Goal: Task Accomplishment & Management: Use online tool/utility

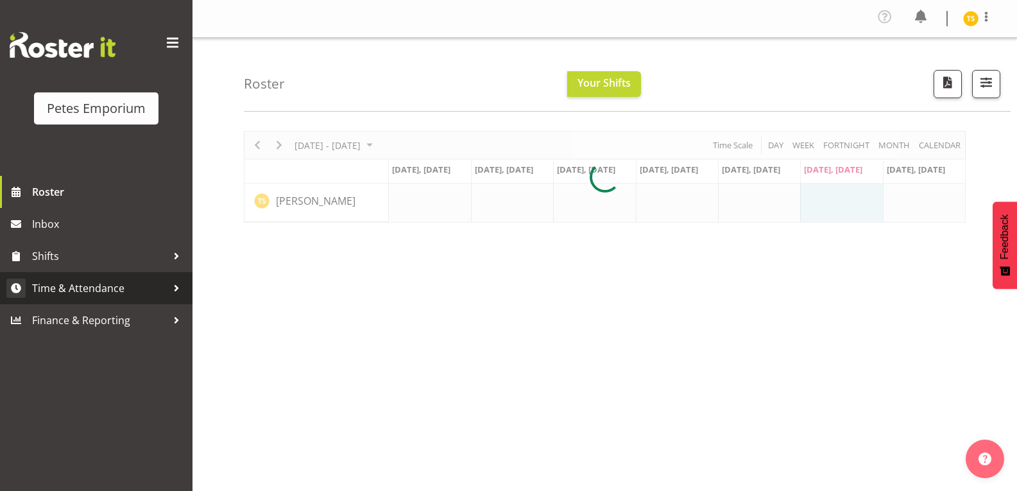
click at [58, 295] on span "Time & Attendance" at bounding box center [99, 288] width 135 height 19
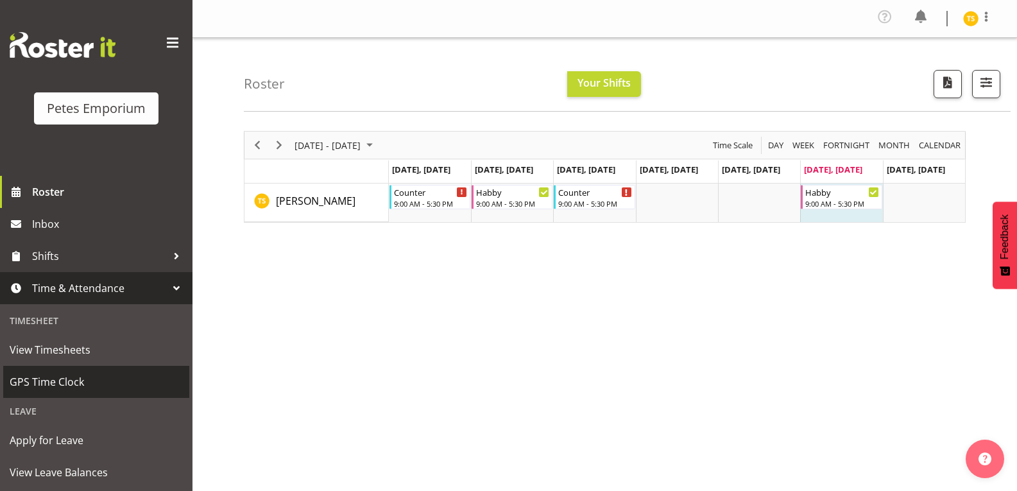
click at [56, 387] on span "GPS Time Clock" at bounding box center [96, 381] width 173 height 19
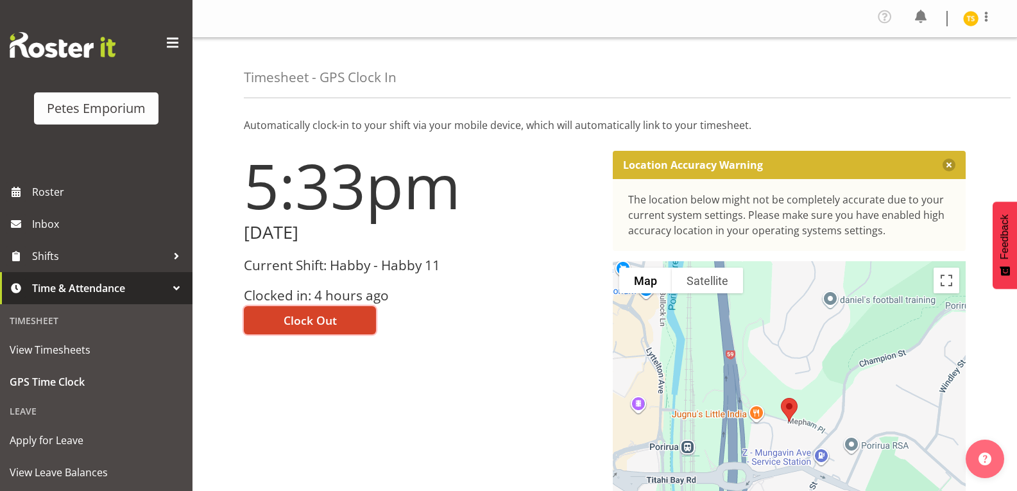
click at [290, 307] on button "Clock Out" at bounding box center [310, 320] width 132 height 28
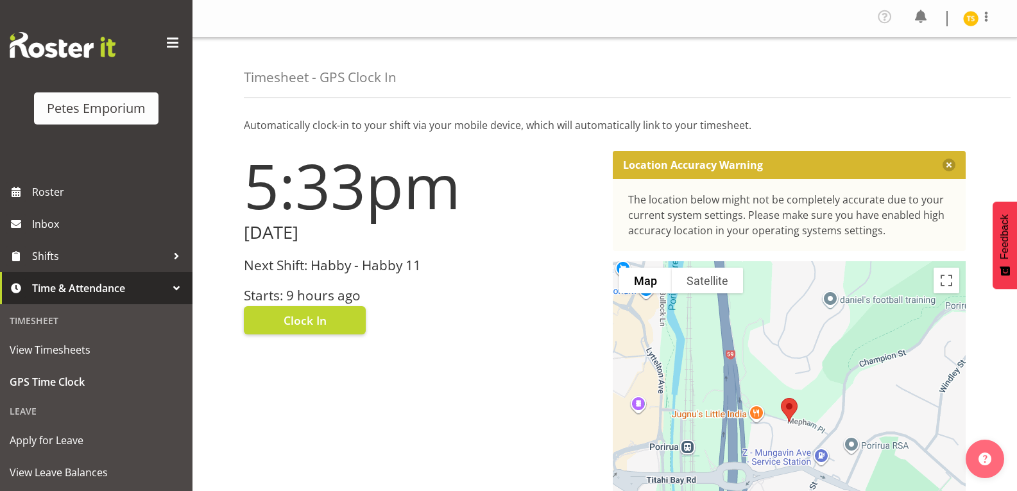
click at [971, 21] on img at bounding box center [970, 18] width 15 height 15
click at [913, 76] on link "Log Out" at bounding box center [932, 70] width 123 height 23
